Goal: Submit feedback/report problem

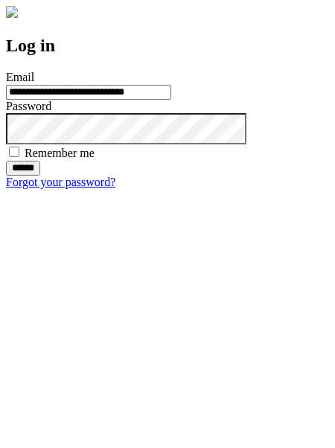
type input "**********"
click at [40, 175] on input "******" at bounding box center [23, 168] width 34 height 15
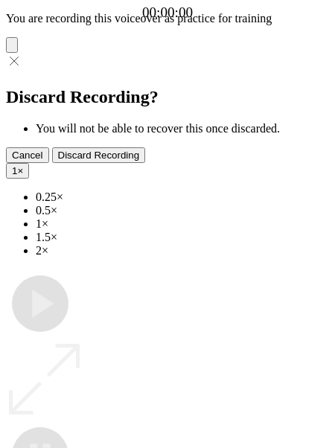
type input "**********"
